Goal: Task Accomplishment & Management: Complete application form

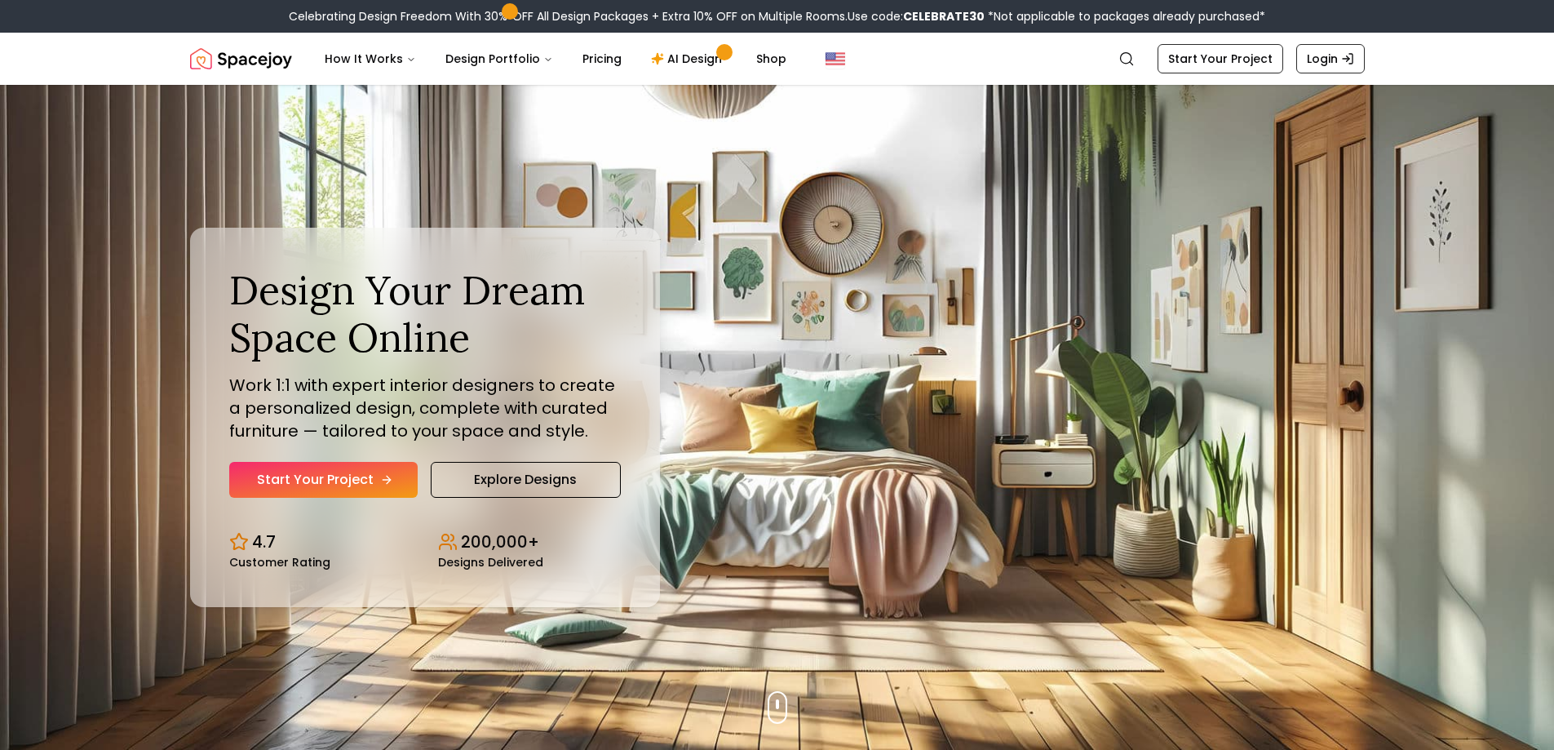
click at [318, 475] on link "Start Your Project" at bounding box center [323, 480] width 188 height 36
click at [255, 7] on div "Celebrating Design Freedom With 30% OFF All Design Packages + Extra 10% OFF on …" at bounding box center [777, 16] width 1554 height 33
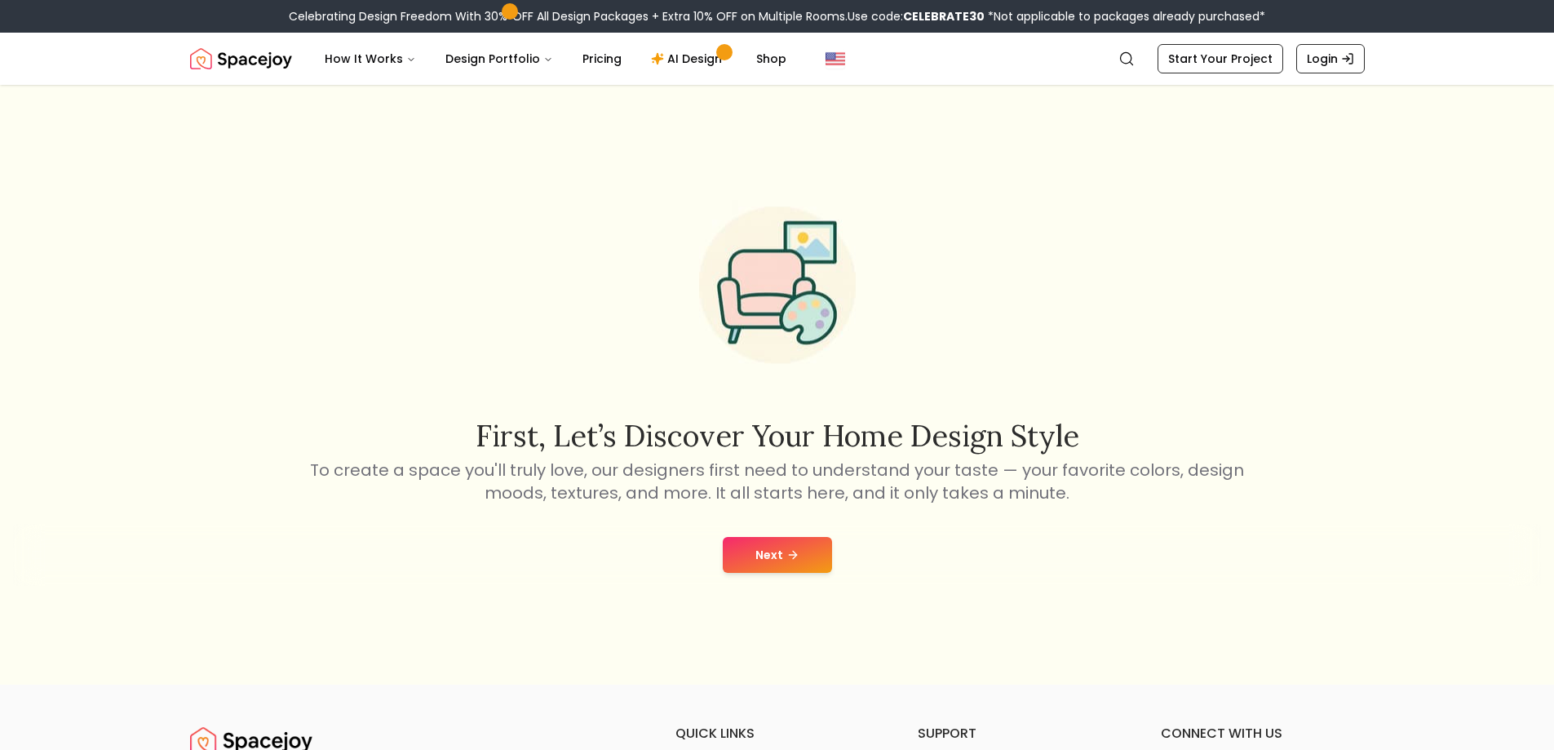
click at [791, 547] on button "Next" at bounding box center [777, 555] width 109 height 36
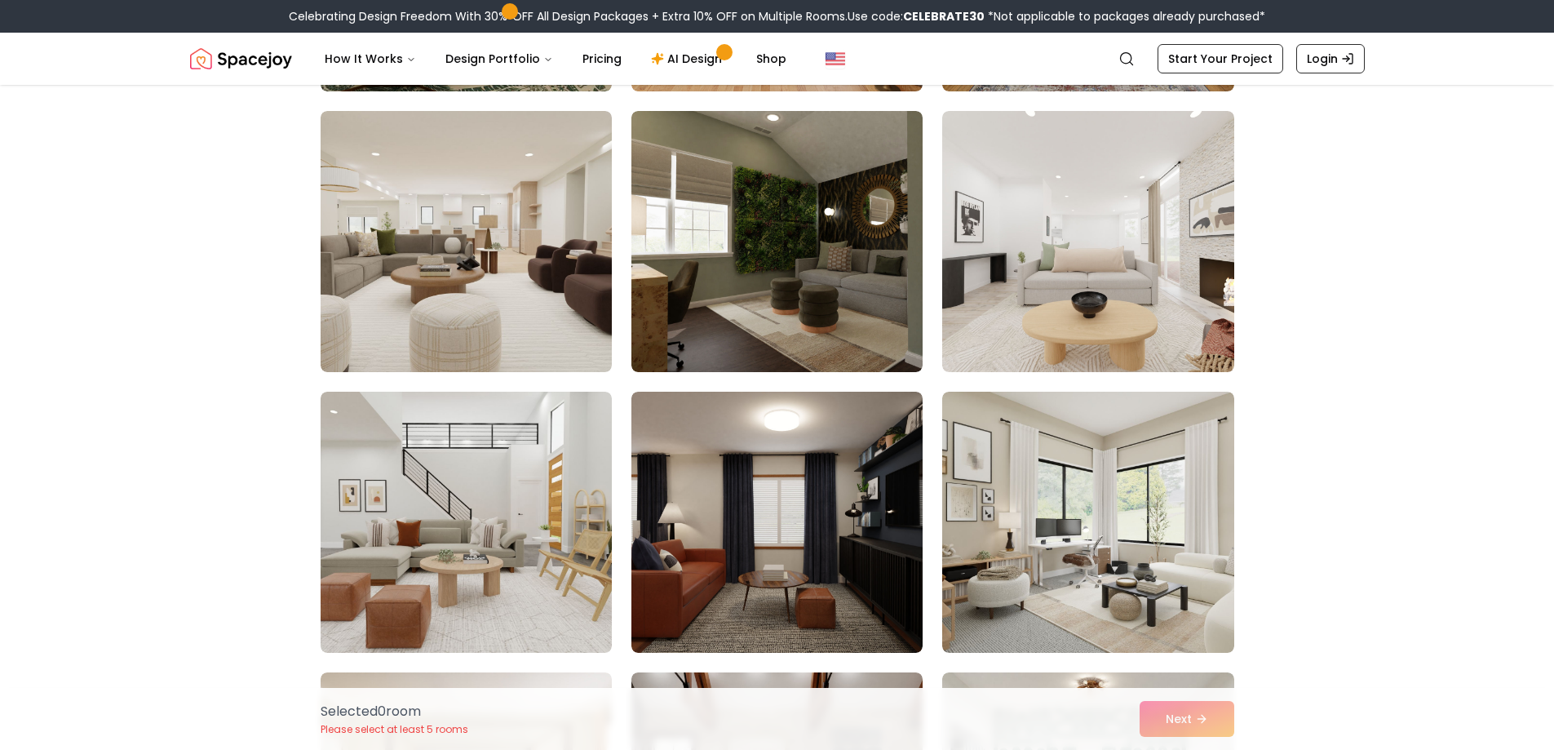
scroll to position [3508, 0]
